Goal: Task Accomplishment & Management: Manage account settings

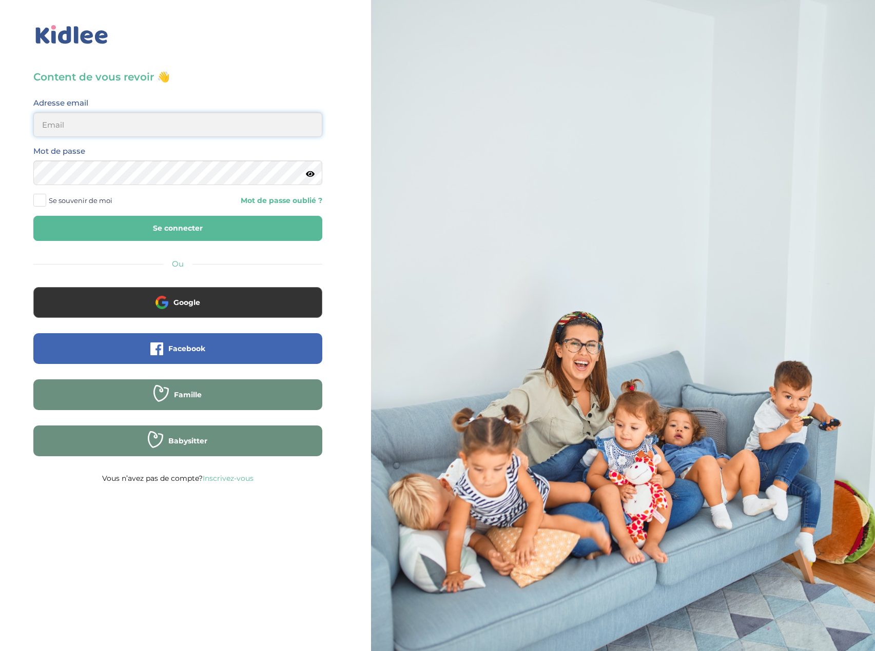
type input "eboutourlinsky@yahoo.com"
click at [180, 228] on button "Se connecter" at bounding box center [177, 228] width 289 height 25
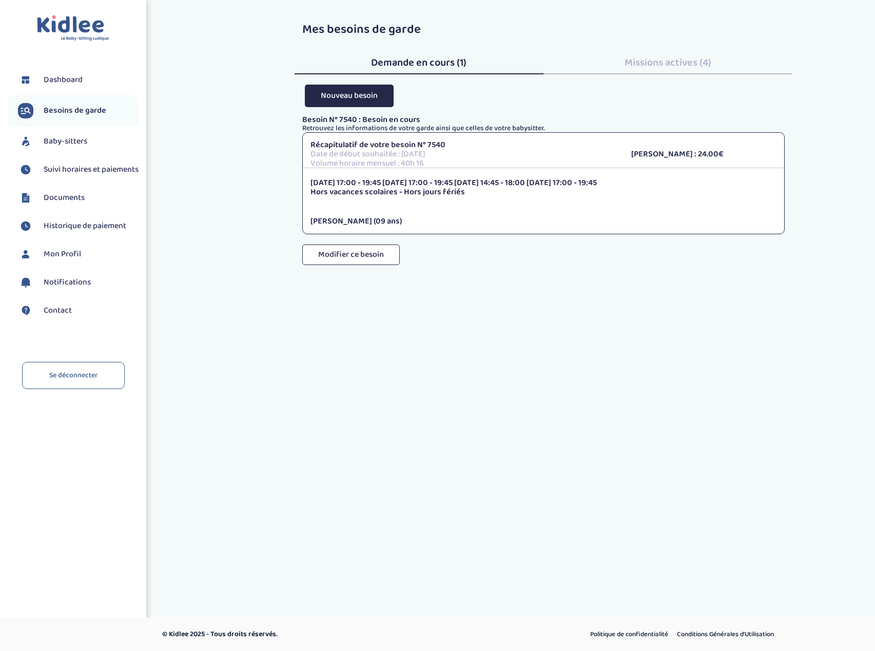
click at [70, 168] on span "Suivi horaires et paiements" at bounding box center [91, 170] width 95 height 12
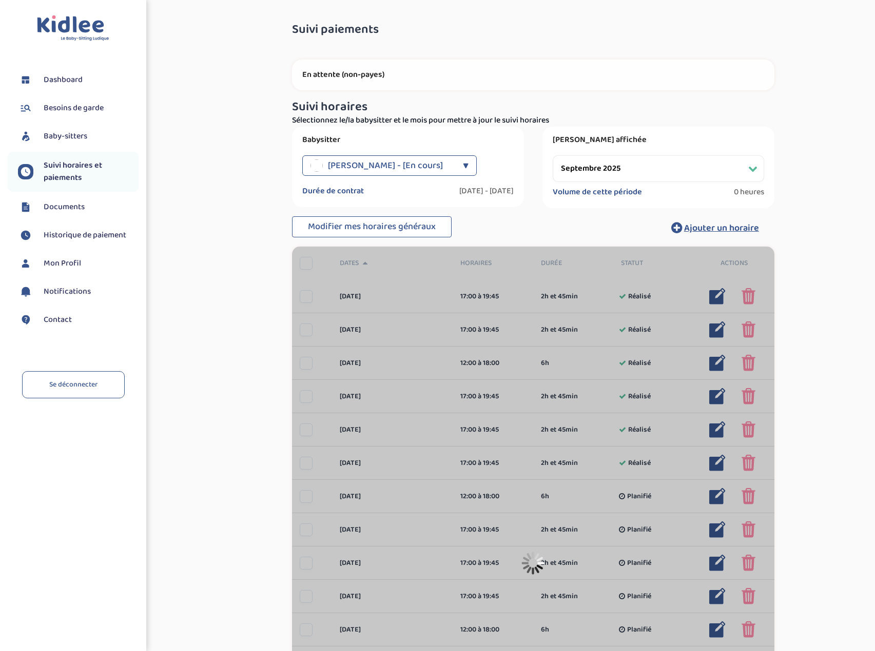
select select "septembre 2025"
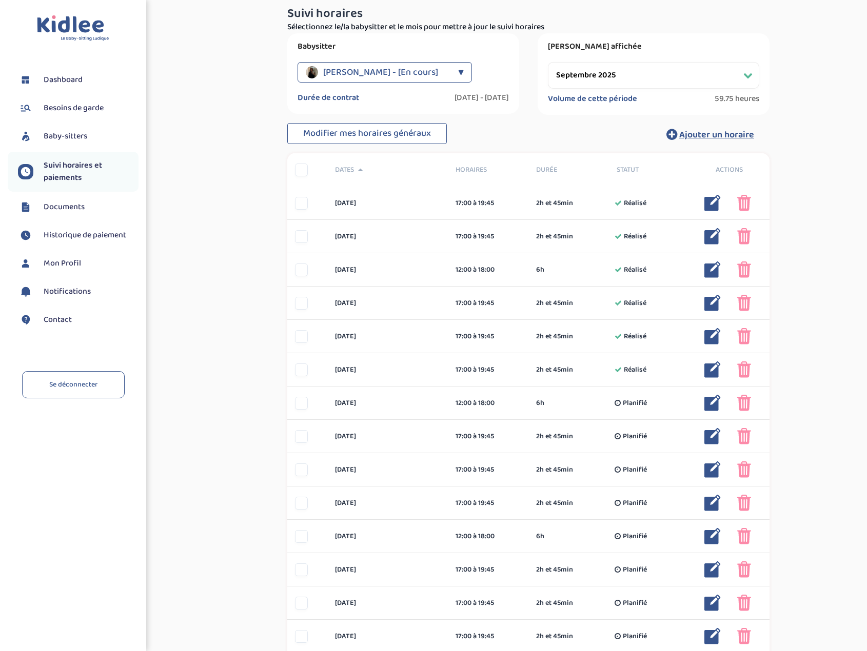
scroll to position [103, 0]
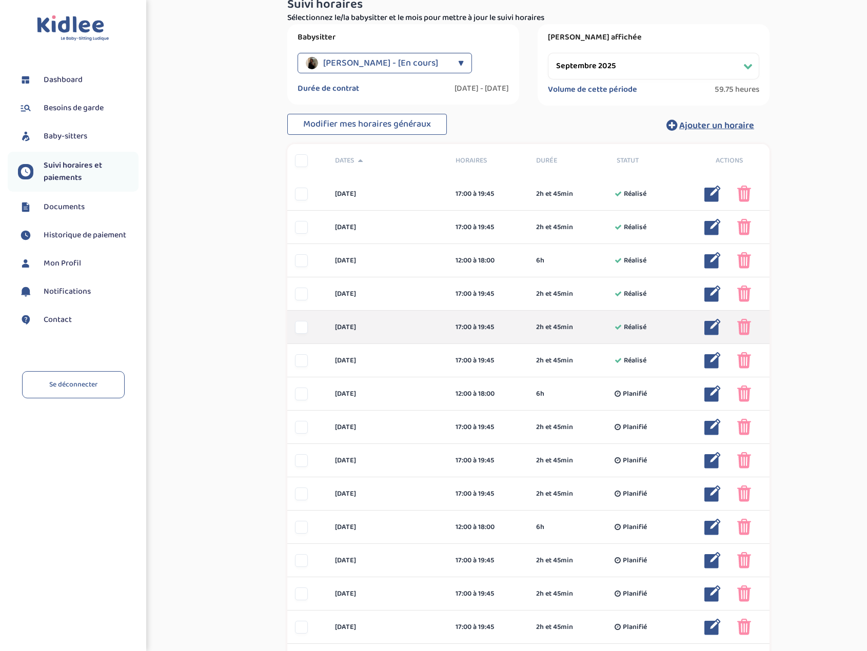
click at [301, 329] on div at bounding box center [301, 327] width 13 height 13
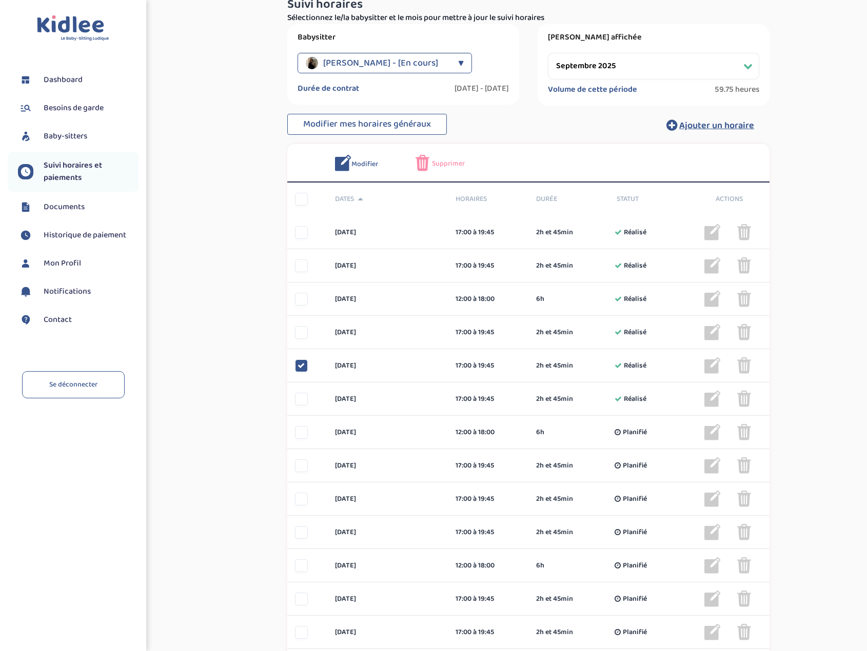
click at [446, 165] on span "Supprimer" at bounding box center [448, 163] width 33 height 11
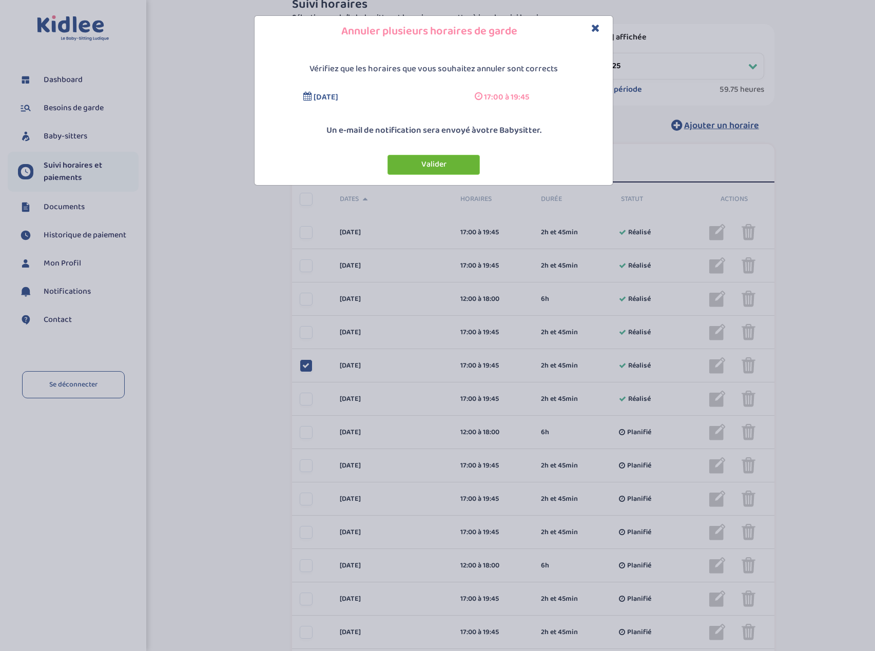
click at [460, 167] on button "Valider" at bounding box center [433, 165] width 92 height 20
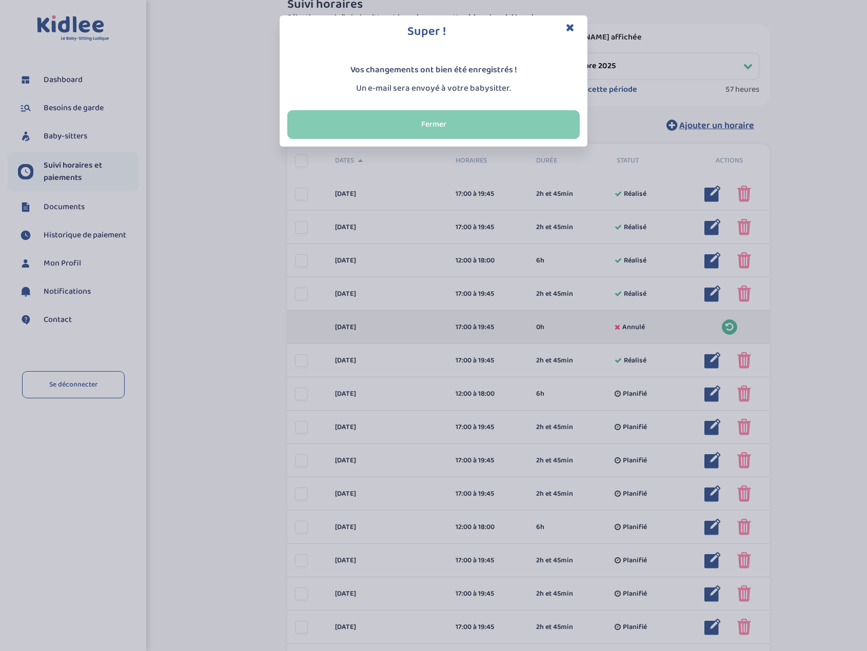
click at [439, 117] on button "Fermer" at bounding box center [433, 124] width 292 height 29
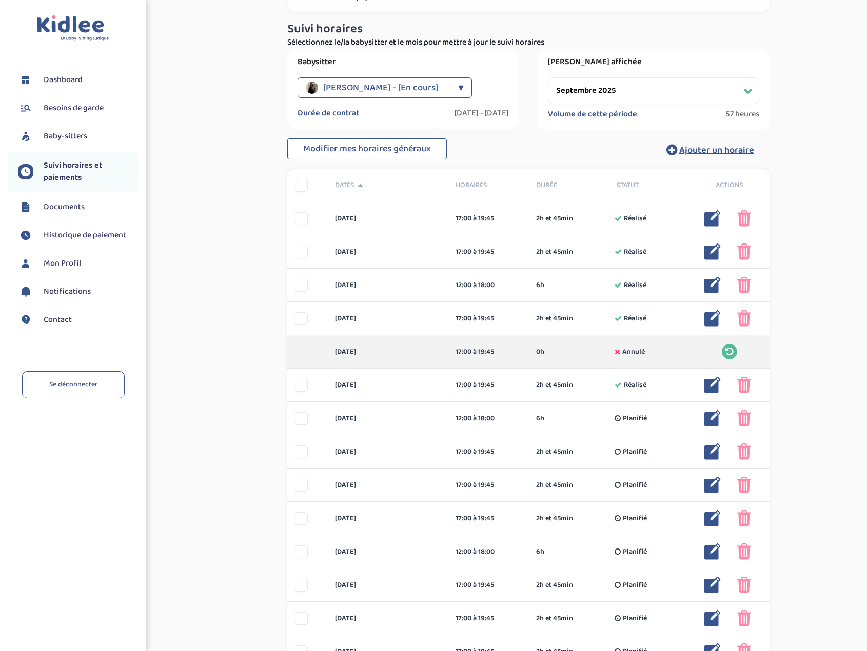
scroll to position [0, 0]
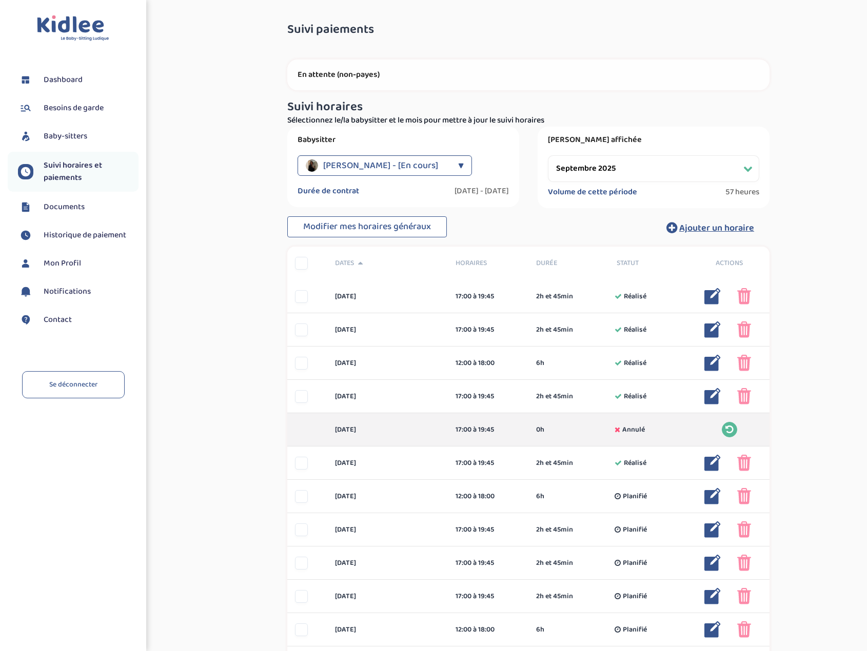
click at [81, 80] on span "Dashboard" at bounding box center [63, 80] width 39 height 12
